Goal: Task Accomplishment & Management: Use online tool/utility

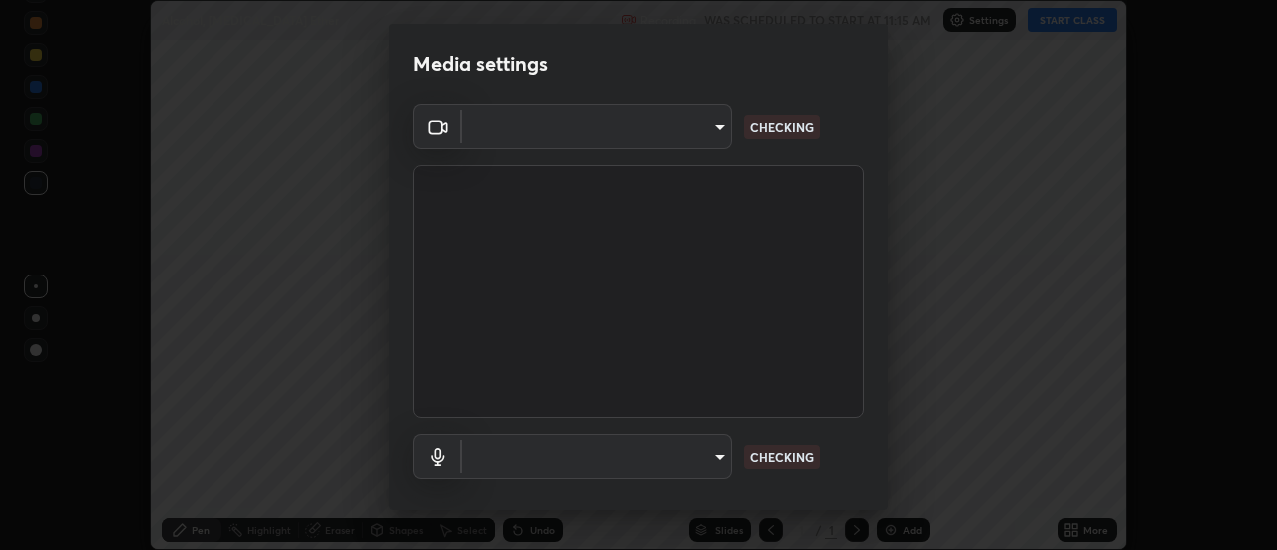
scroll to position [550, 1276]
type input "08d1811f52d28dde35b83784907f5361d24ebc35e4cd346b2be4f849e18bec50"
type input "be1a331eb87dea53500363fd3e4d242e01f556c15eb51ea7e9f63a93b8bdbc53"
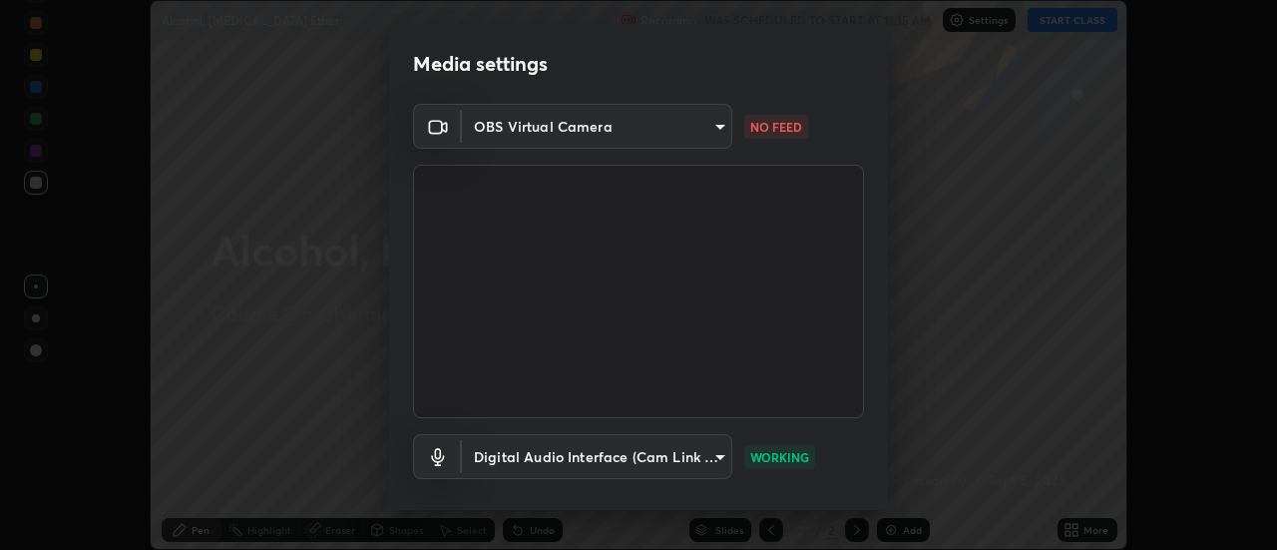
click at [610, 119] on body "Erase all Alcohol, [MEDICAL_DATA] Ether Recording WAS SCHEDULED TO START AT 11:…" at bounding box center [638, 275] width 1277 height 550
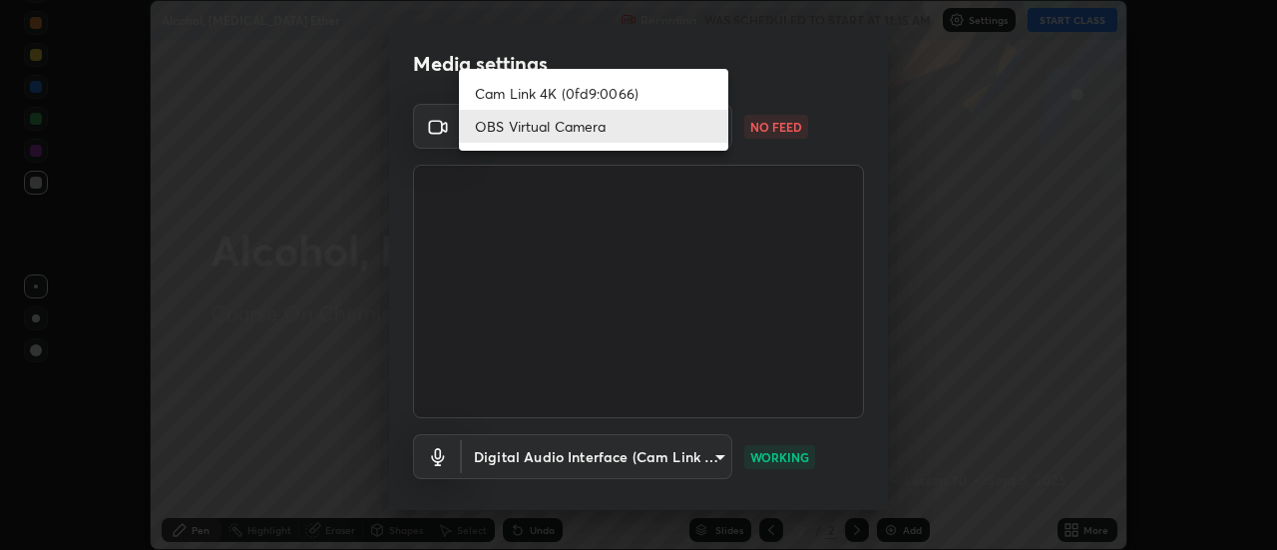
click at [540, 96] on li "Cam Link 4K (0fd9:0066)" at bounding box center [593, 93] width 269 height 33
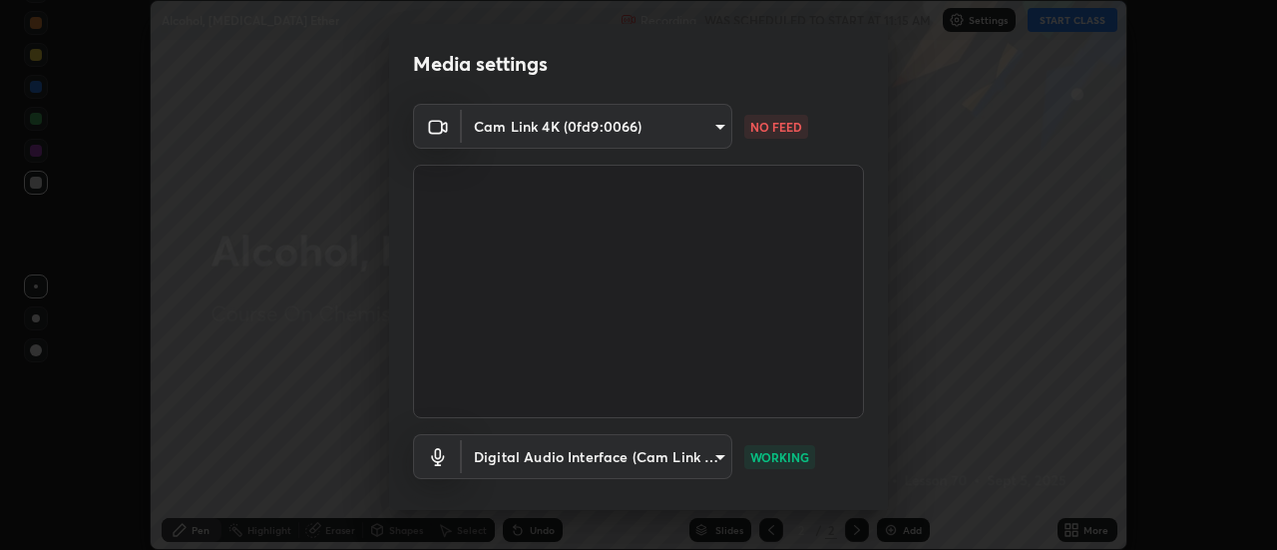
click at [572, 125] on body "Erase all Alcohol, [MEDICAL_DATA] Ether Recording WAS SCHEDULED TO START AT 11:…" at bounding box center [638, 275] width 1277 height 550
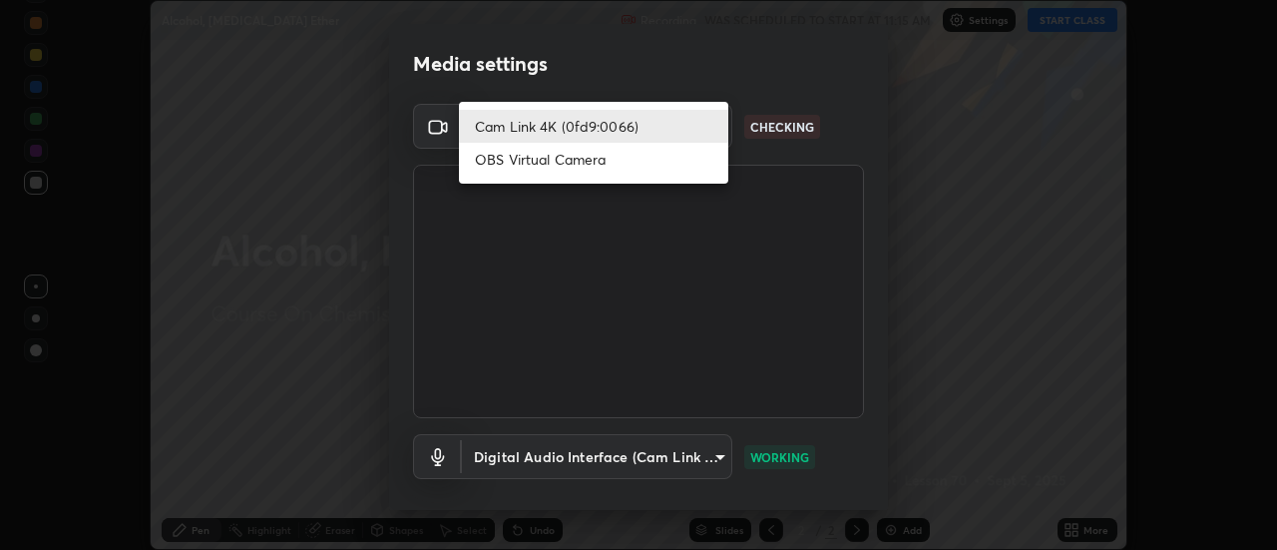
click at [555, 162] on li "OBS Virtual Camera" at bounding box center [593, 159] width 269 height 33
type input "08d1811f52d28dde35b83784907f5361d24ebc35e4cd346b2be4f849e18bec50"
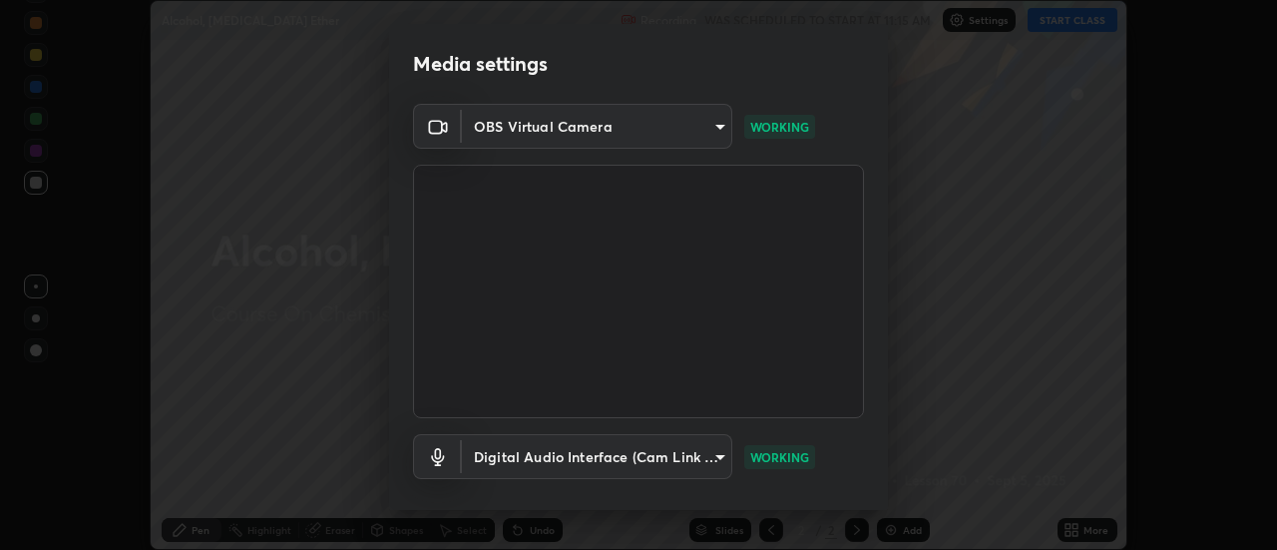
scroll to position [105, 0]
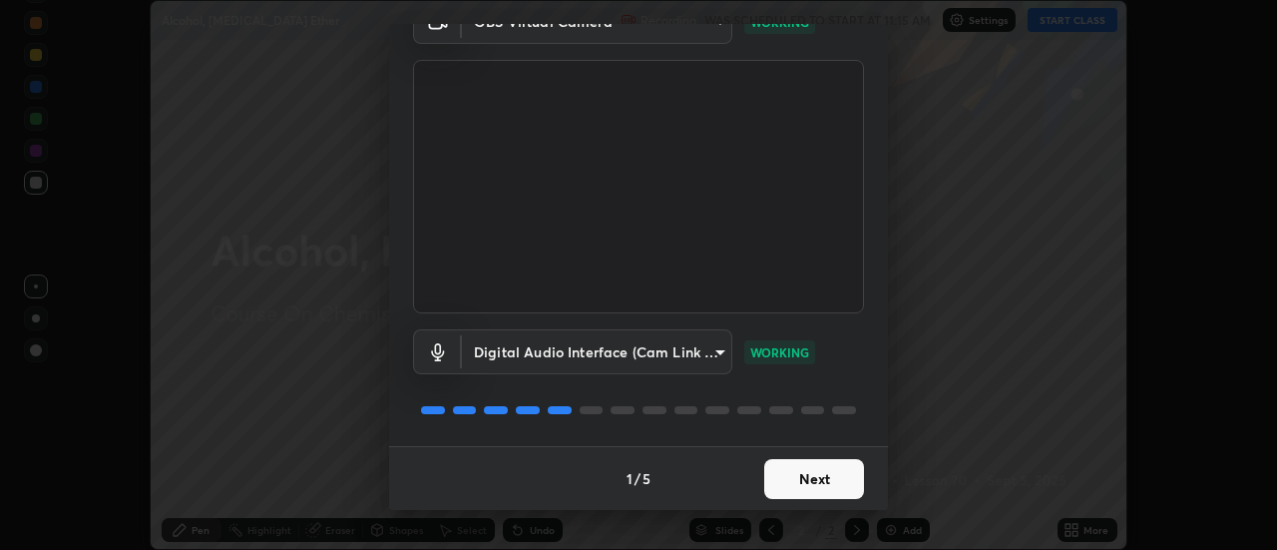
click at [1022, 109] on div "Media settings OBS Virtual Camera 08d1811f52d28dde35b83784907f5361d24ebc35e4cd3…" at bounding box center [638, 275] width 1277 height 550
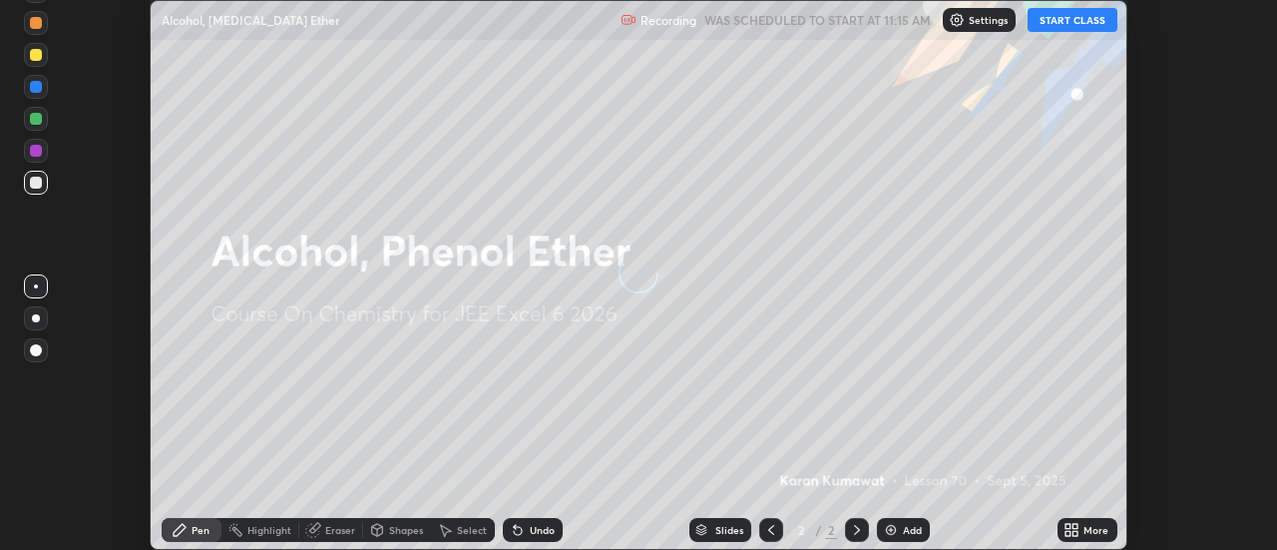
scroll to position [550, 1276]
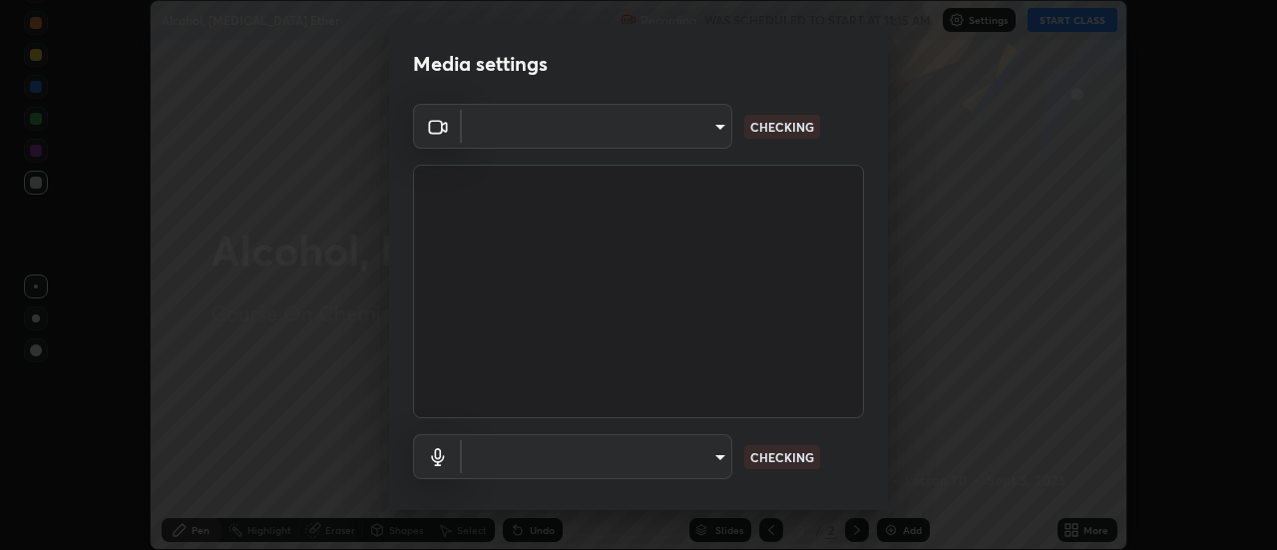
type input "08d1811f52d28dde35b83784907f5361d24ebc35e4cd346b2be4f849e18bec50"
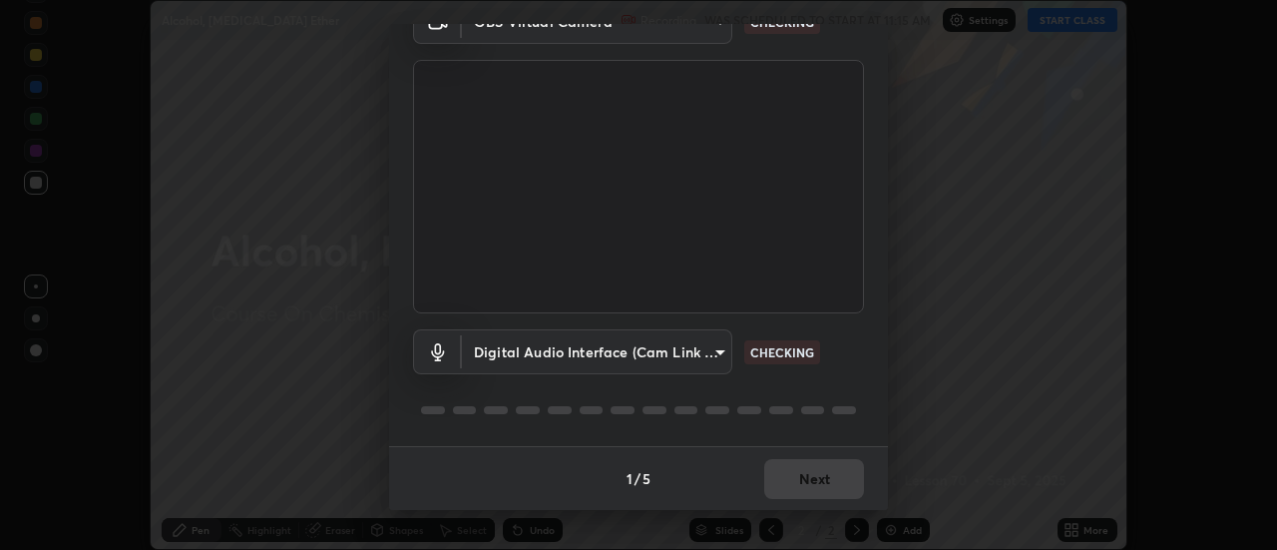
click at [575, 348] on body "Erase all Alcohol, Phenol Ether Recording WAS SCHEDULED TO START AT 11:15 AM Se…" at bounding box center [638, 275] width 1277 height 550
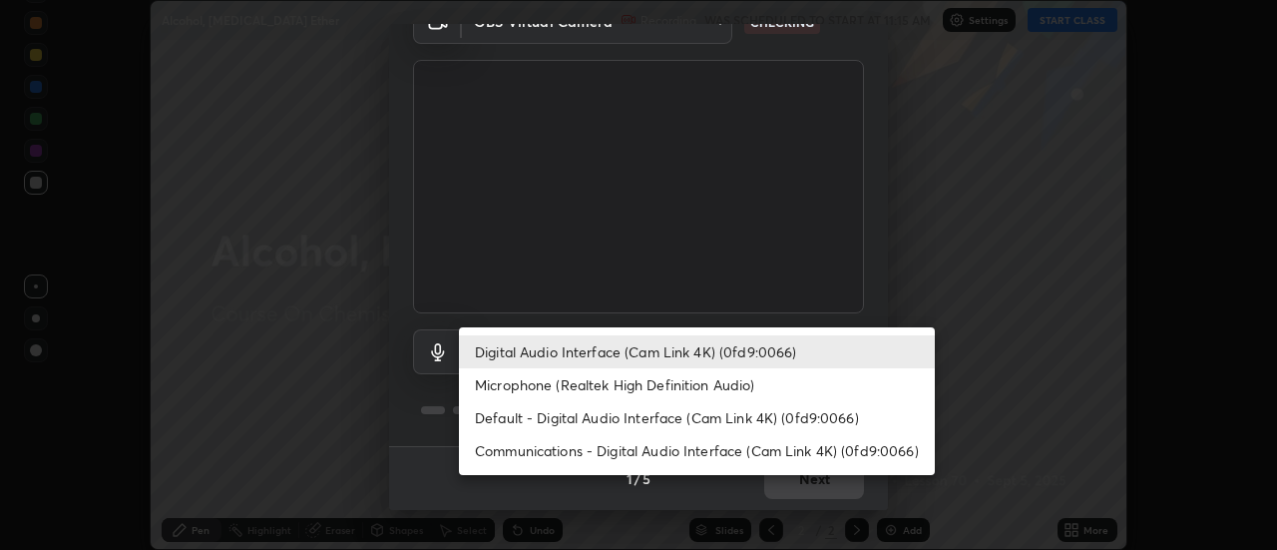
click at [554, 444] on li "Communications - Digital Audio Interface (Cam Link 4K) (0fd9:0066)" at bounding box center [697, 450] width 476 height 33
type input "communications"
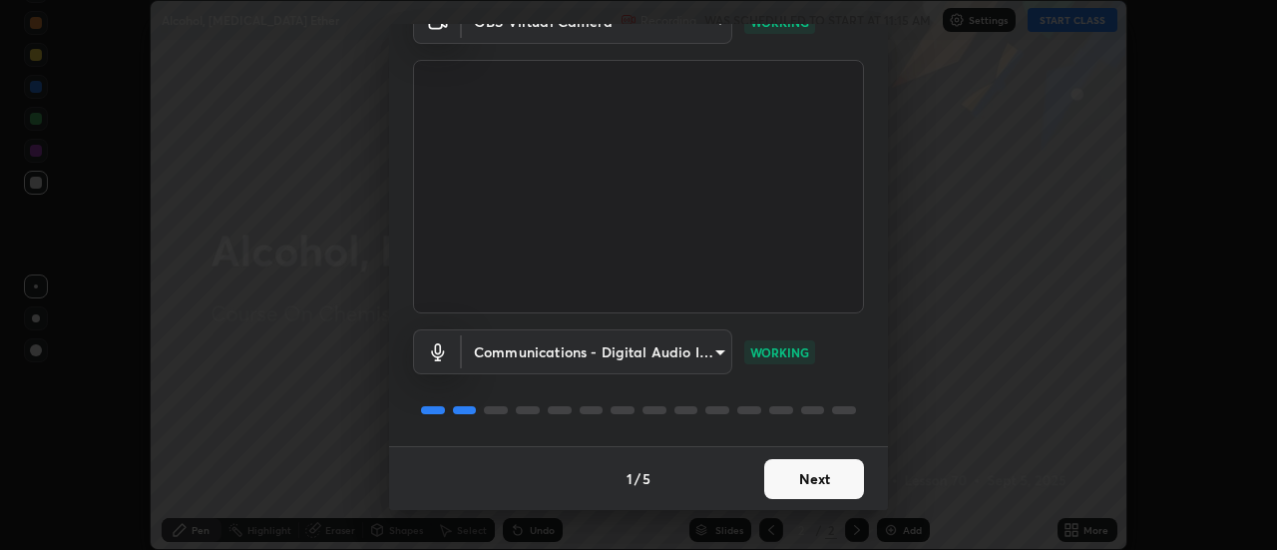
click at [810, 484] on button "Next" at bounding box center [814, 479] width 100 height 40
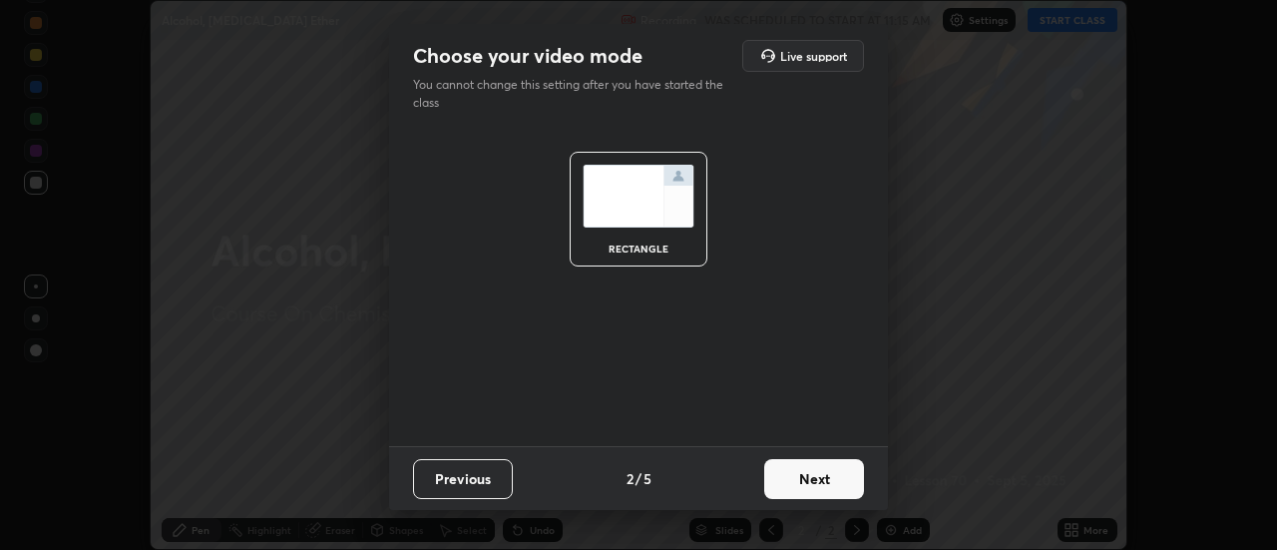
scroll to position [0, 0]
click at [827, 478] on button "Next" at bounding box center [814, 479] width 100 height 40
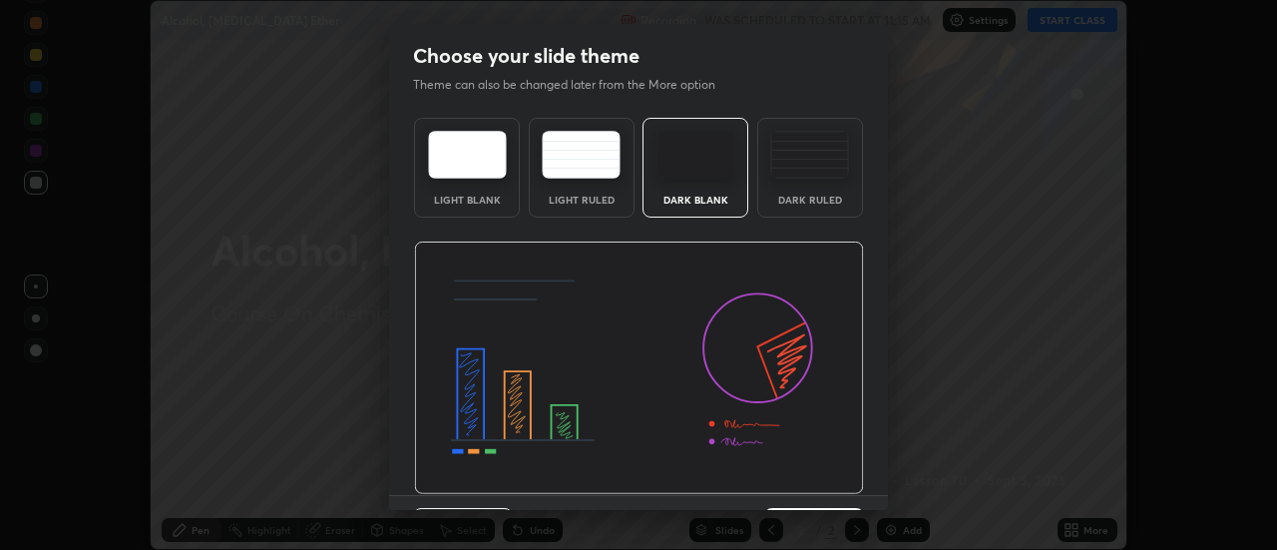
click at [844, 484] on img at bounding box center [639, 367] width 450 height 253
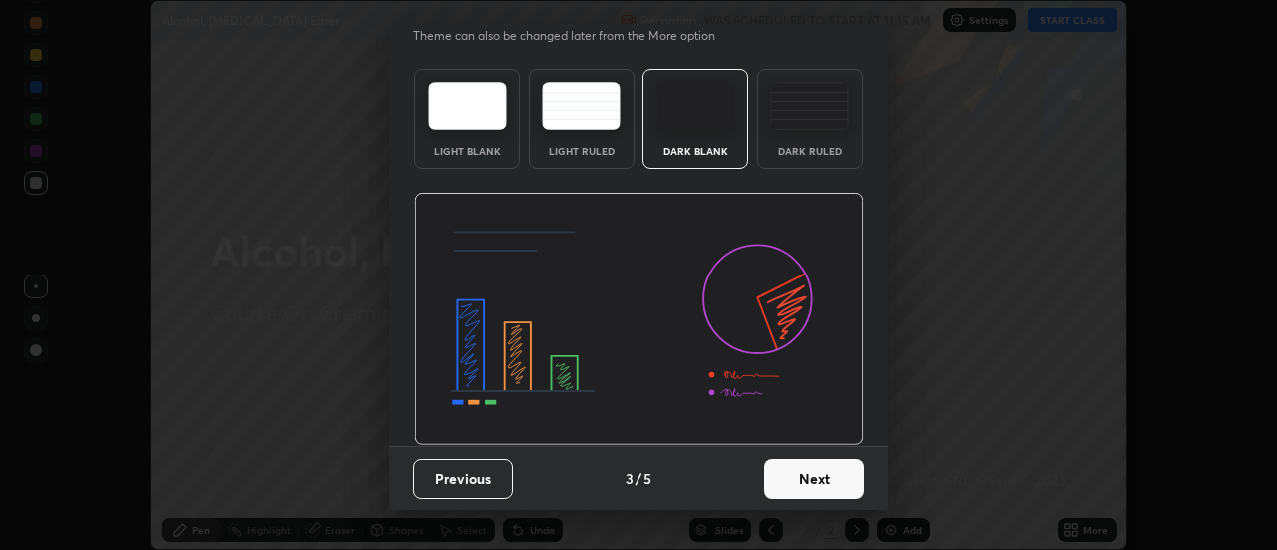
click at [824, 486] on button "Next" at bounding box center [814, 479] width 100 height 40
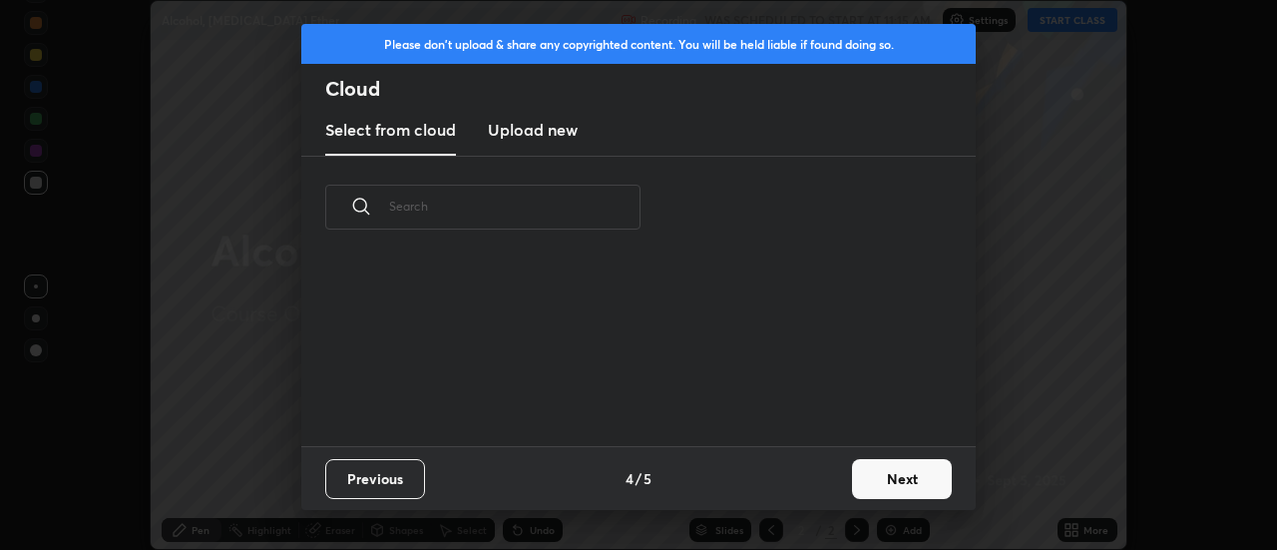
scroll to position [0, 0]
click at [873, 483] on button "Next" at bounding box center [902, 479] width 100 height 40
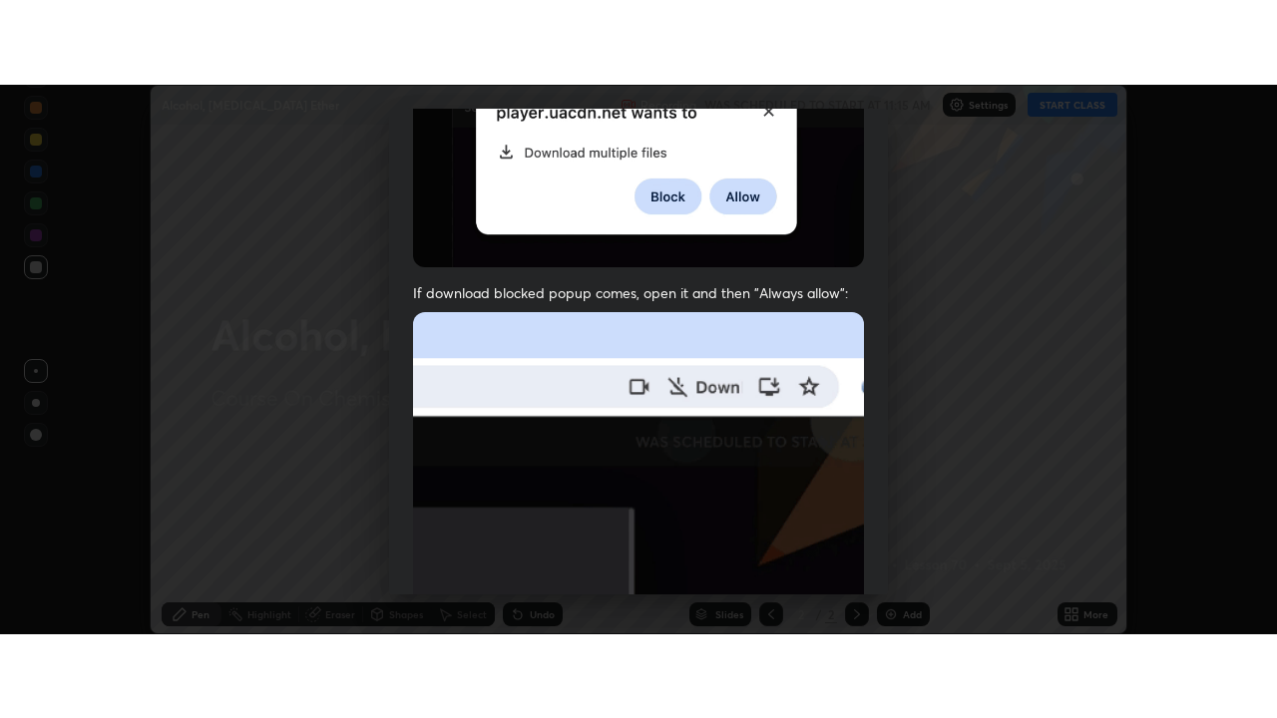
scroll to position [512, 0]
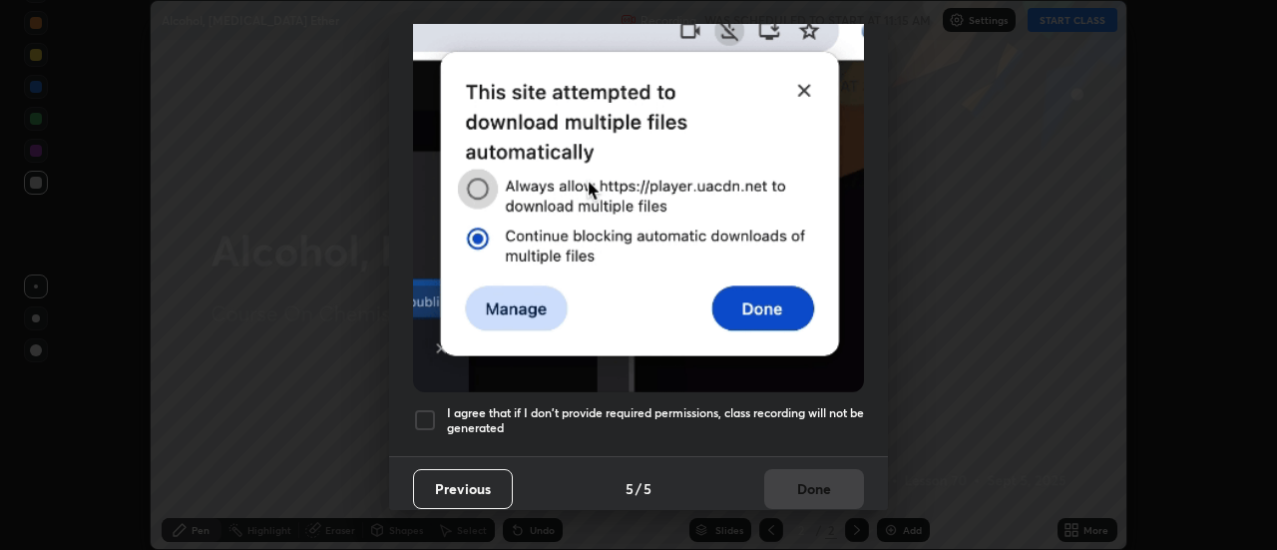
click at [728, 405] on h5 "I agree that if I don't provide required permissions, class recording will not …" at bounding box center [655, 420] width 417 height 31
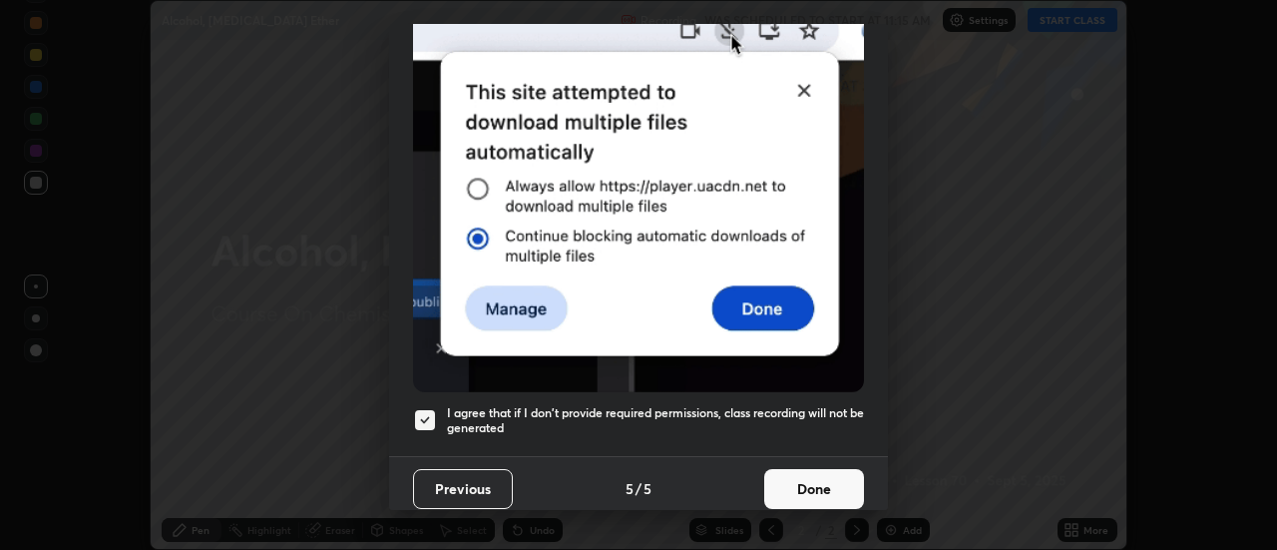
click at [793, 475] on button "Done" at bounding box center [814, 489] width 100 height 40
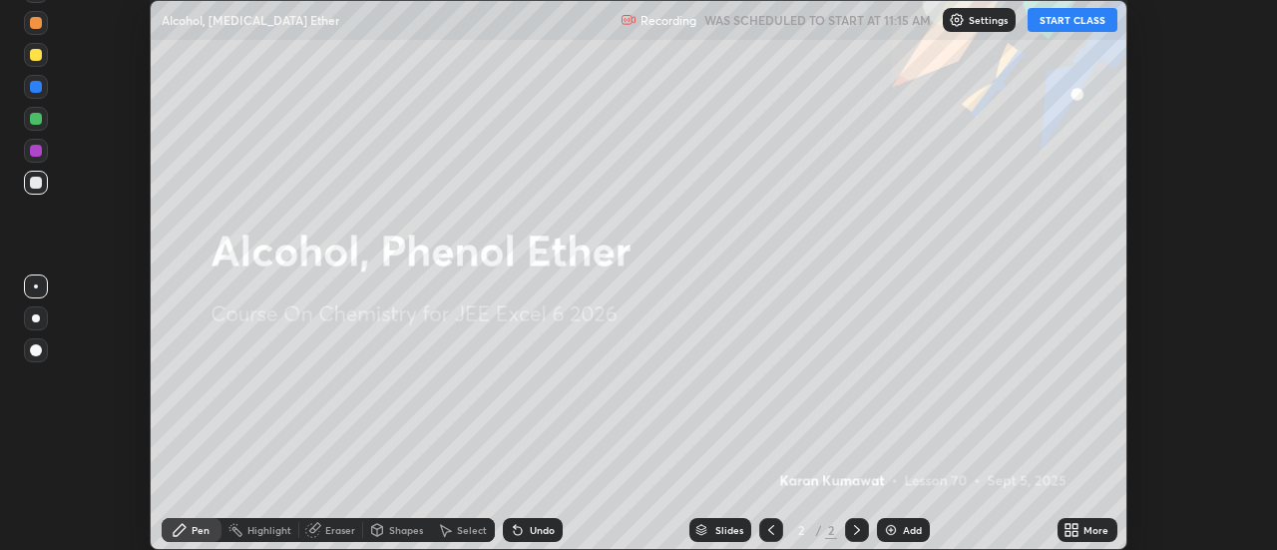
click at [1069, 534] on icon at bounding box center [1067, 533] width 5 height 5
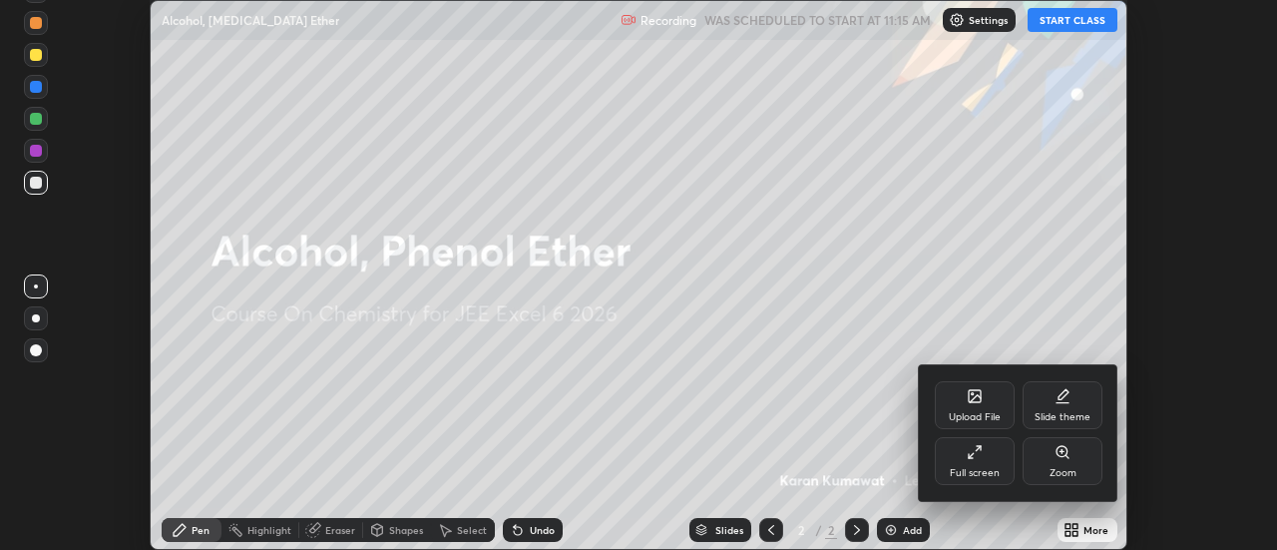
click at [982, 468] on div "Full screen" at bounding box center [975, 473] width 50 height 10
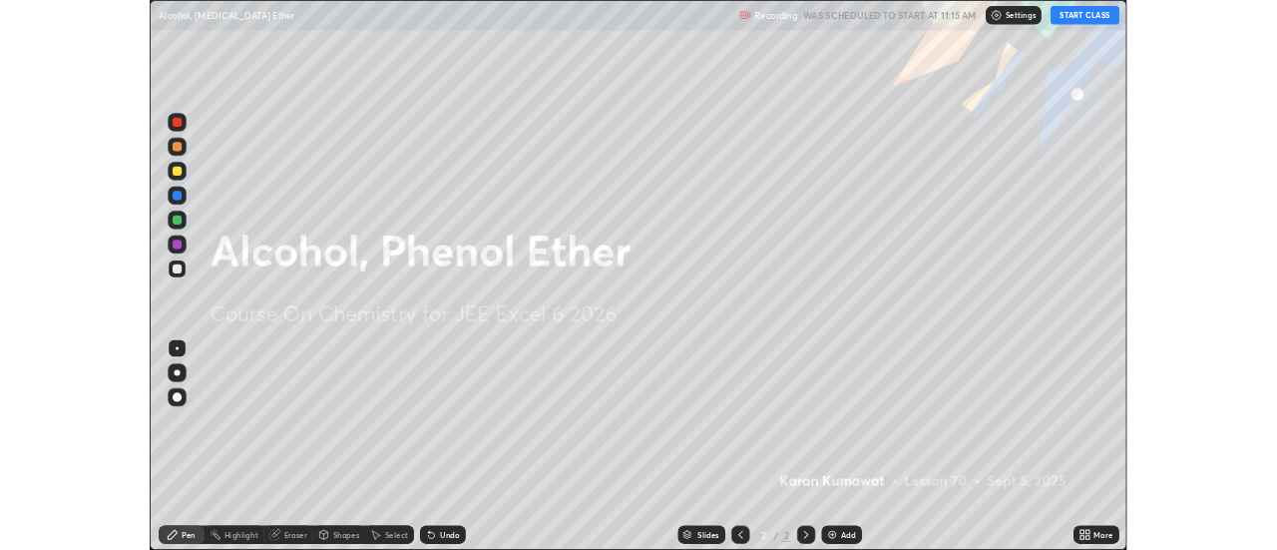
scroll to position [718, 1277]
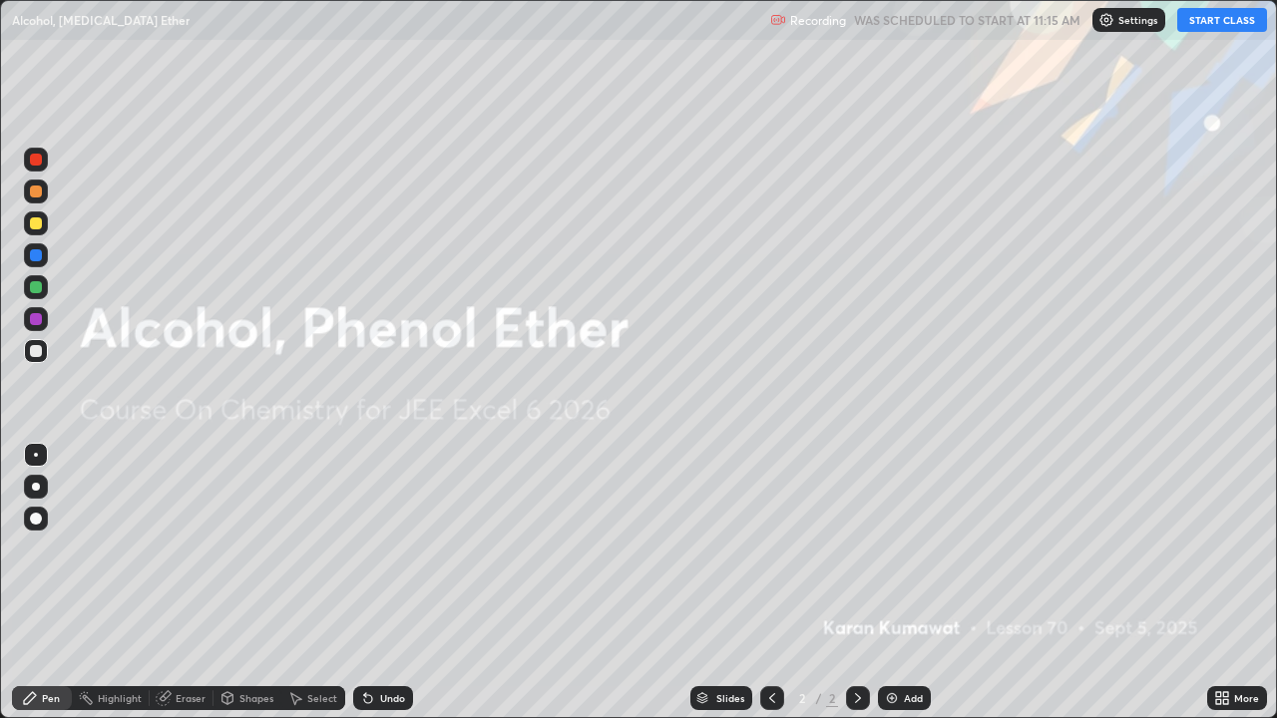
click at [1220, 549] on icon at bounding box center [1218, 694] width 5 height 5
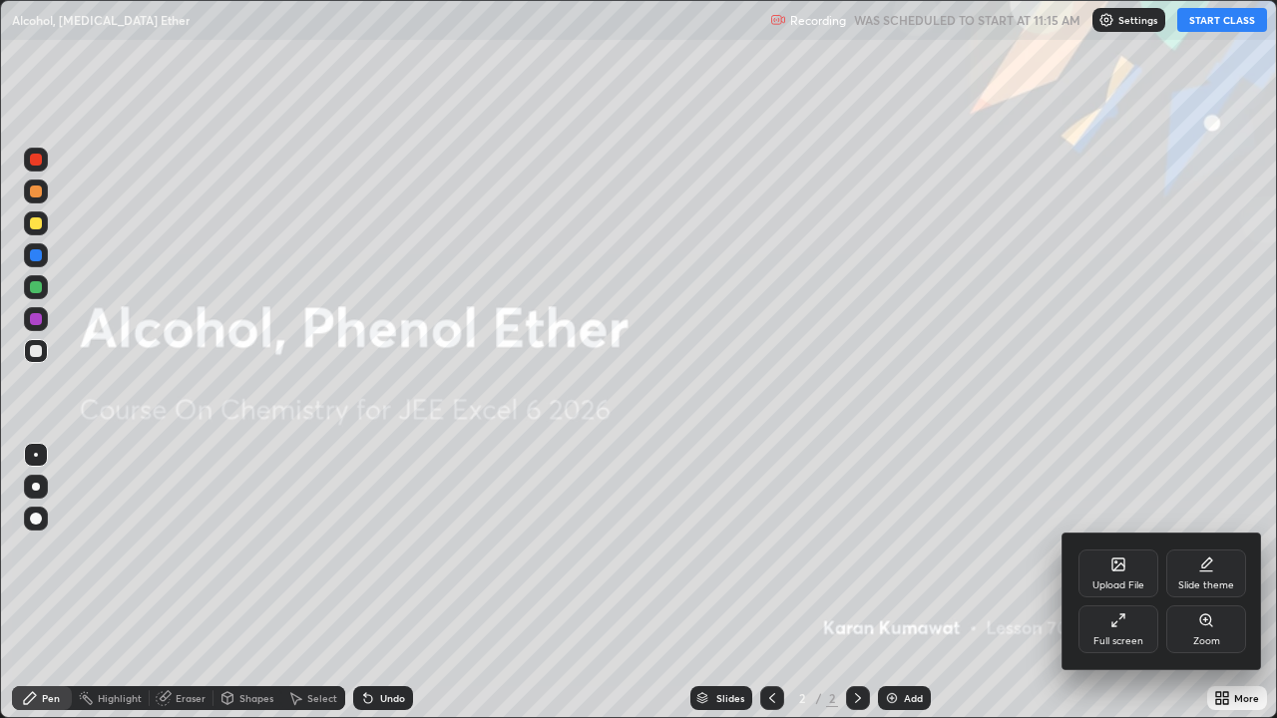
click at [1106, 549] on div "Full screen" at bounding box center [1118, 641] width 50 height 10
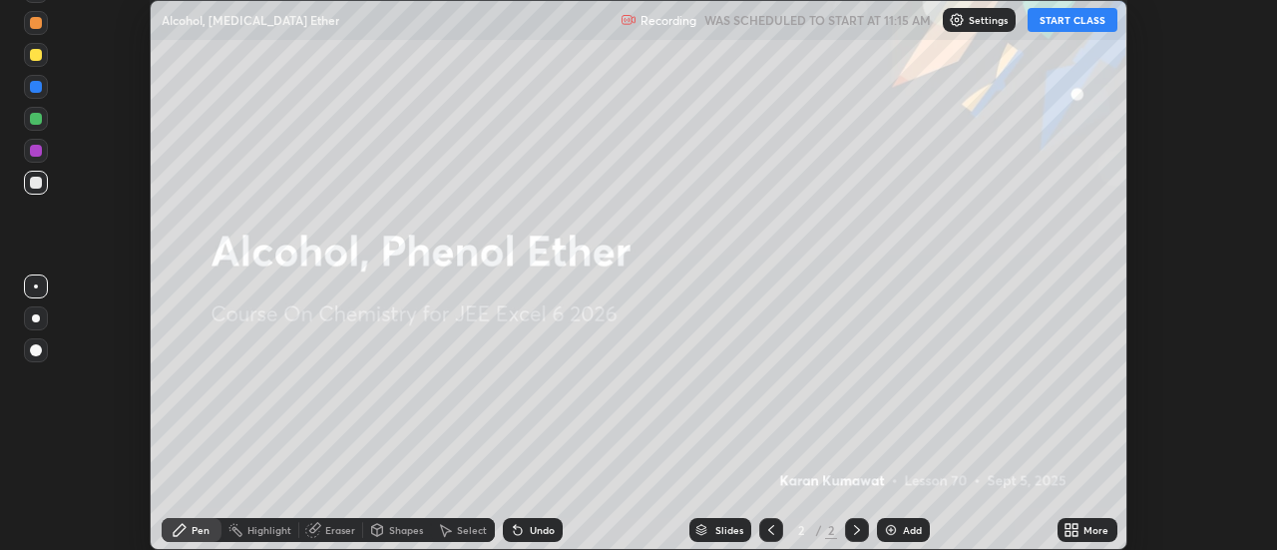
scroll to position [99196, 98468]
click at [1080, 16] on button "START CLASS" at bounding box center [1072, 20] width 90 height 24
click at [1067, 20] on button "End Class" at bounding box center [1076, 20] width 81 height 24
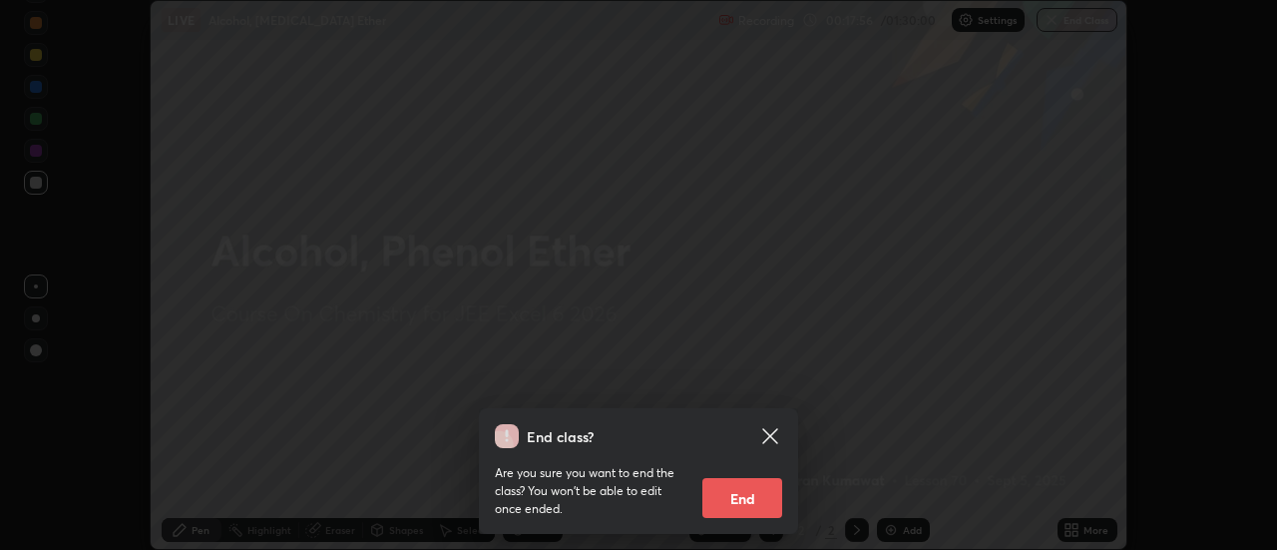
click at [732, 498] on button "End" at bounding box center [742, 498] width 80 height 40
